Goal: Transaction & Acquisition: Purchase product/service

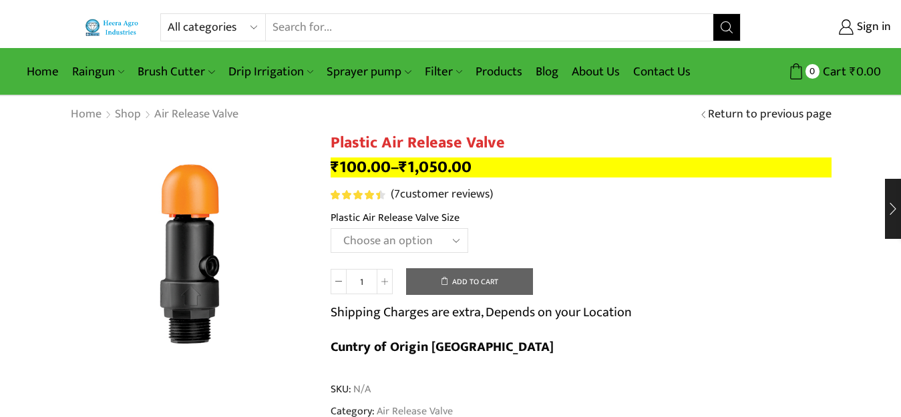
drag, startPoint x: 0, startPoint y: 0, endPoint x: 200, endPoint y: 30, distance: 202.5
click at [200, 30] on select "All categories Accessories Air Release Valve Brush Cutter Domestic Use Drip Irr…" at bounding box center [217, 27] width 98 height 27
select select "filter"
click at [168, 14] on select "All categories Accessories Air Release Valve Brush Cutter Domestic Use Drip Irr…" at bounding box center [217, 27] width 98 height 27
click at [726, 30] on icon "Search button" at bounding box center [726, 27] width 12 height 12
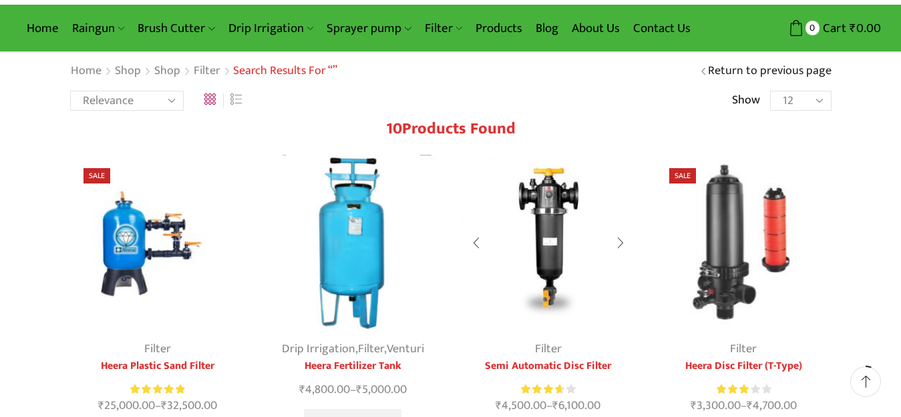
scroll to position [67, 0]
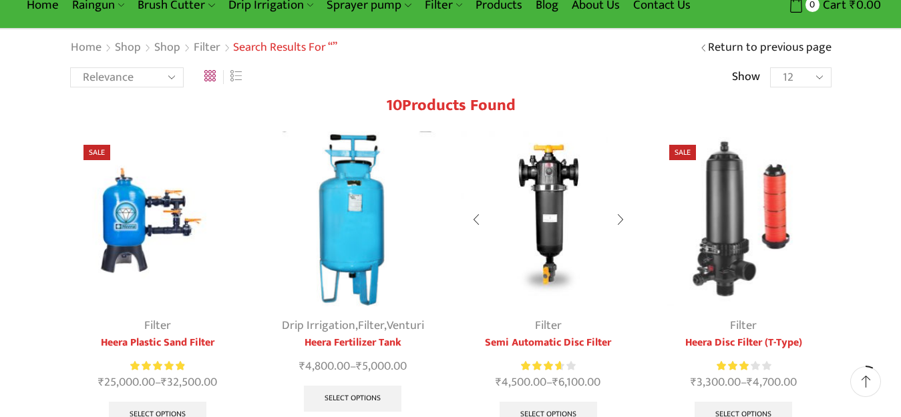
click at [529, 212] on img at bounding box center [549, 220] width 176 height 176
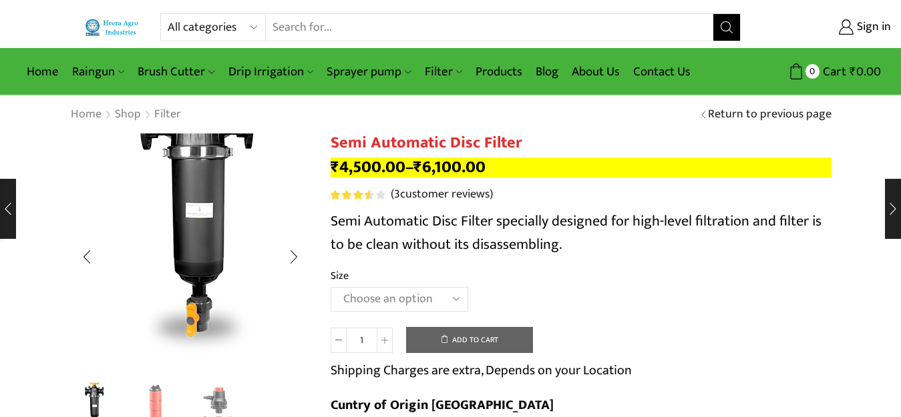
click at [174, 363] on img "1 / 3" at bounding box center [196, 212] width 334 height 334
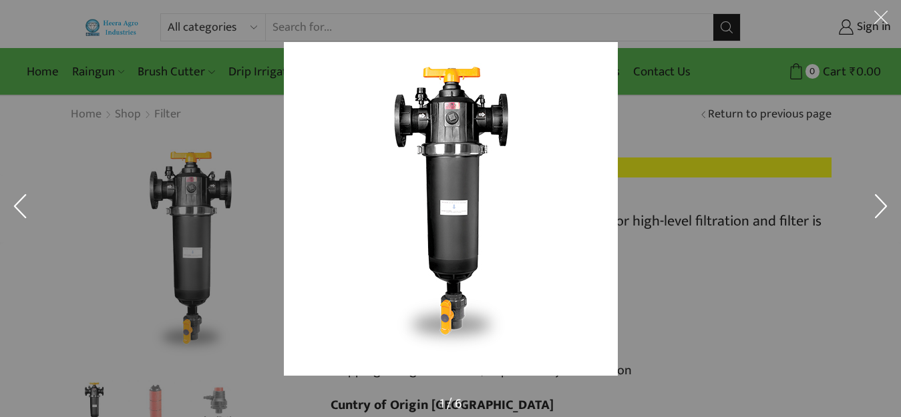
click at [720, 249] on div at bounding box center [703, 236] width 839 height 389
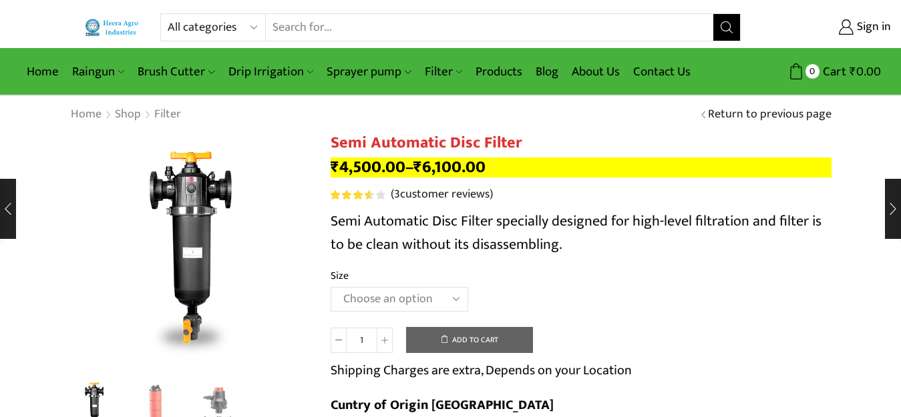
click at [366, 297] on select "Choose an option 2" Disc Filter 2.5" Disc Filter 3" Disc Filter" at bounding box center [399, 299] width 138 height 25
click at [330, 287] on select "Choose an option 2" Disc Filter 2.5" Disc Filter 3" Disc Filter" at bounding box center [399, 299] width 138 height 25
select select "2" Disc Filter"
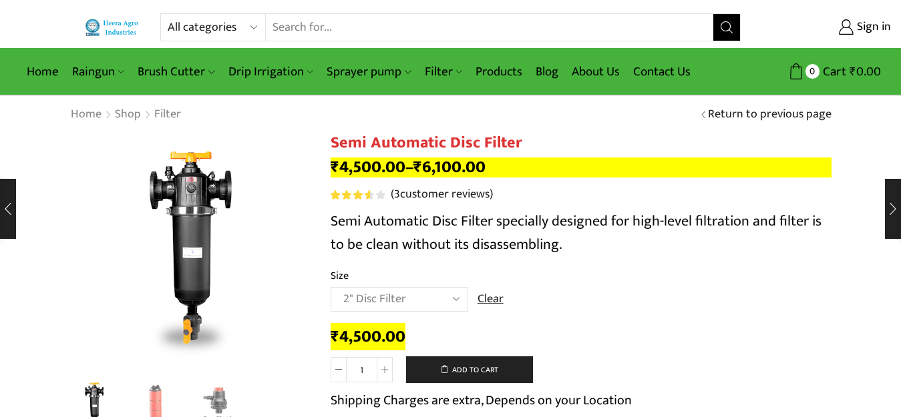
click at [191, 23] on select "All categories Accessories Air Release Valve Brush Cutter Domestic Use Drip Irr…" at bounding box center [217, 27] width 98 height 27
select select "mulching-paper-hi"
click at [168, 14] on select "All categories Accessories Air Release Valve Brush Cutter Domestic Use Drip Irr…" at bounding box center [217, 27] width 98 height 27
click at [720, 29] on icon "Search button" at bounding box center [726, 27] width 12 height 12
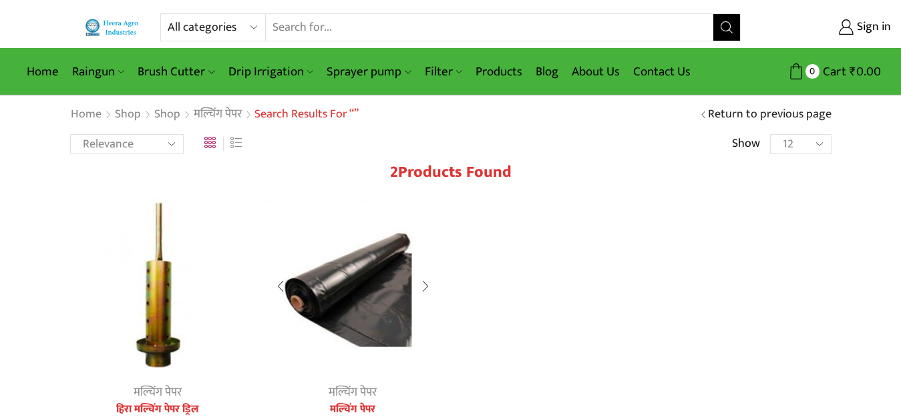
click at [321, 284] on img at bounding box center [353, 286] width 176 height 176
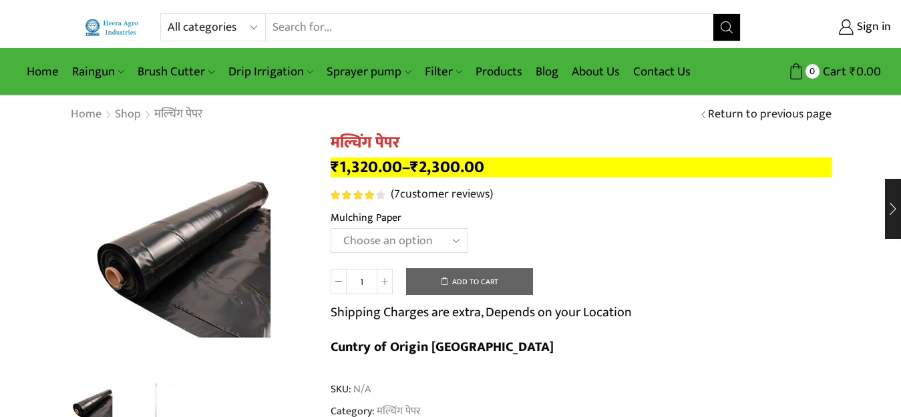
click at [384, 235] on select "Choose an option 1000 X 20 X [PHONE_NUMBER] X [PHONE_NUMBER] X [PHONE_NUMBER] X…" at bounding box center [399, 240] width 138 height 25
click at [330, 228] on select "Choose an option 1000 X 20 X [PHONE_NUMBER] X [PHONE_NUMBER] X [PHONE_NUMBER] X…" at bounding box center [399, 240] width 138 height 25
select select "750-x-25-x-400-hi"
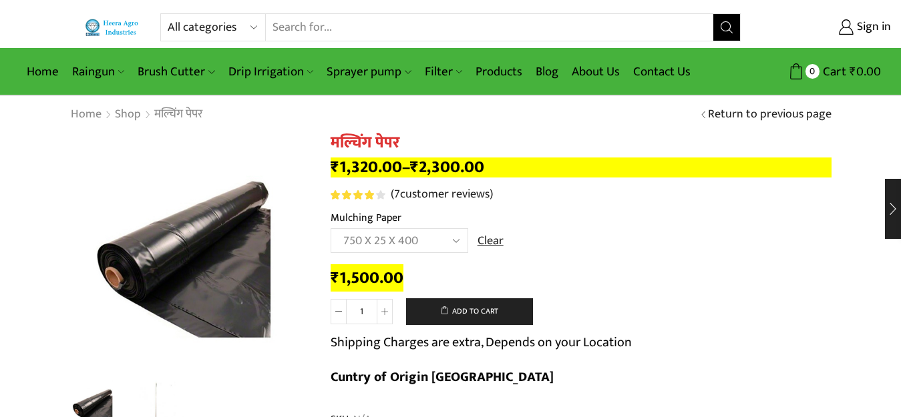
click at [372, 233] on select "Choose an option 1000 X 20 X [PHONE_NUMBER] X [PHONE_NUMBER] X [PHONE_NUMBER] X…" at bounding box center [399, 240] width 138 height 25
